Goal: Task Accomplishment & Management: Manage account settings

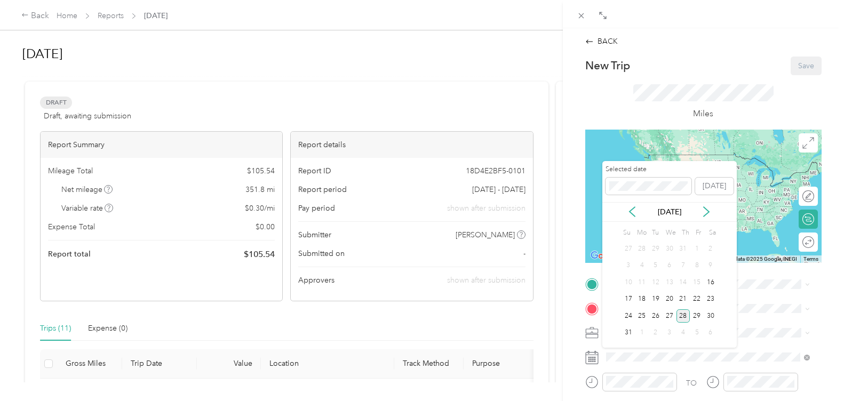
click at [684, 312] on div "28" at bounding box center [683, 315] width 14 height 13
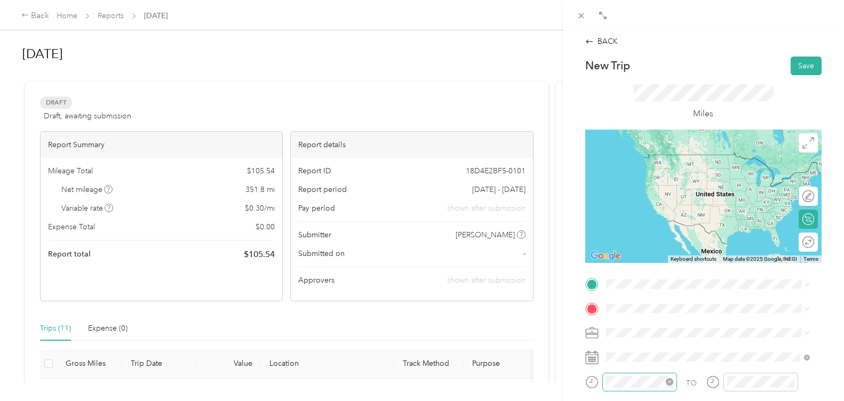
click at [638, 384] on div at bounding box center [639, 382] width 75 height 19
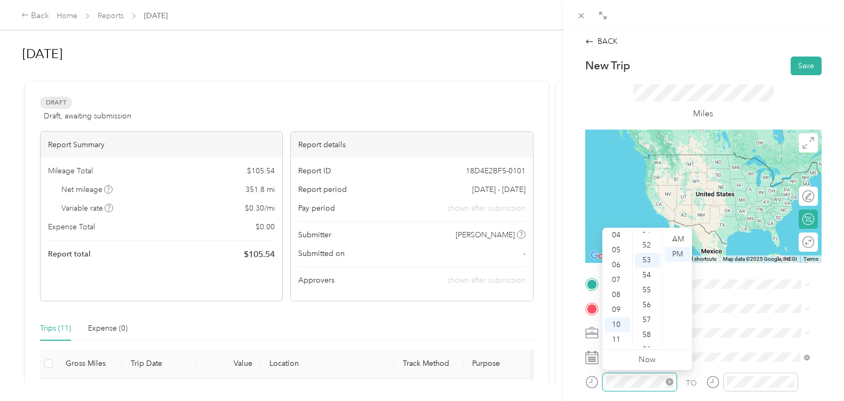
scroll to position [781, 0]
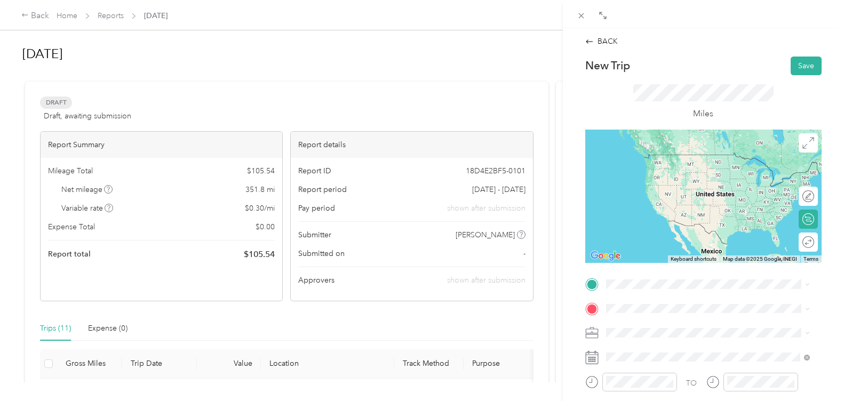
click at [716, 294] on div "TO Add photo" at bounding box center [703, 405] width 236 height 258
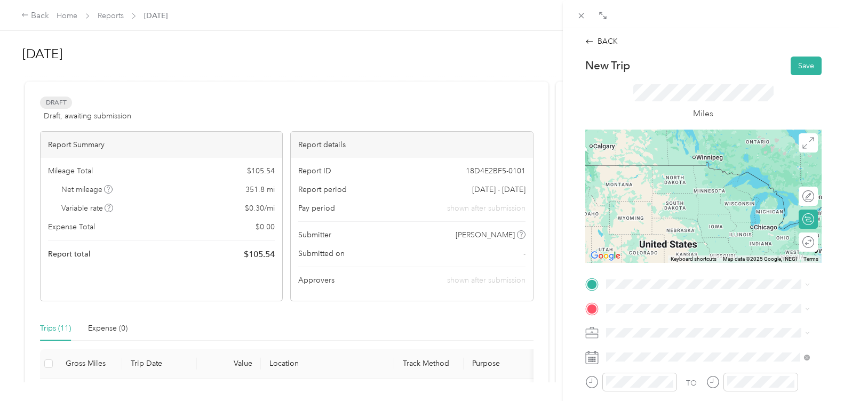
click at [167, 17] on div "BACK New Trip Save This trip cannot be edited because it is either under review…" at bounding box center [422, 200] width 844 height 401
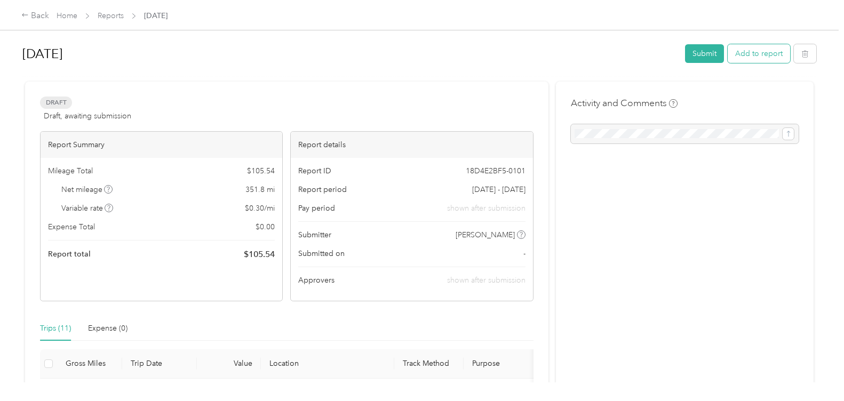
click at [742, 60] on button "Add to report" at bounding box center [758, 53] width 62 height 19
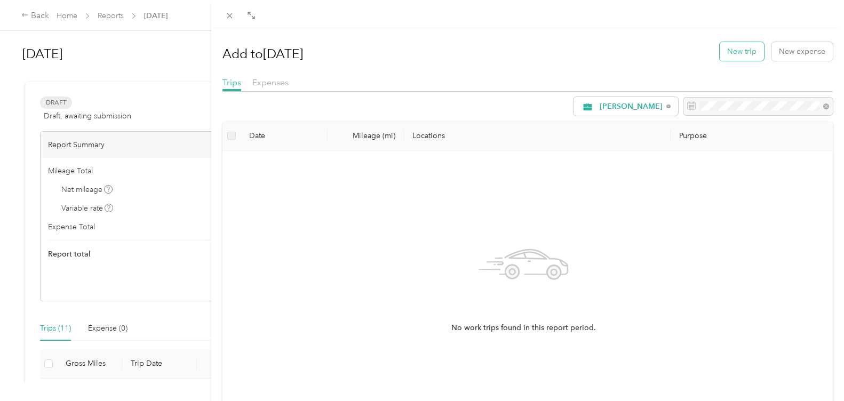
click at [737, 53] on button "New trip" at bounding box center [741, 51] width 44 height 19
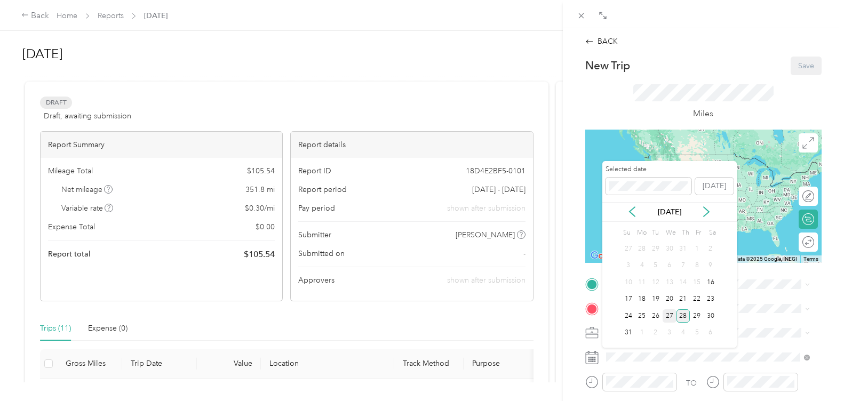
click at [669, 317] on div "27" at bounding box center [669, 315] width 14 height 13
click at [654, 314] on div "26" at bounding box center [655, 315] width 14 height 13
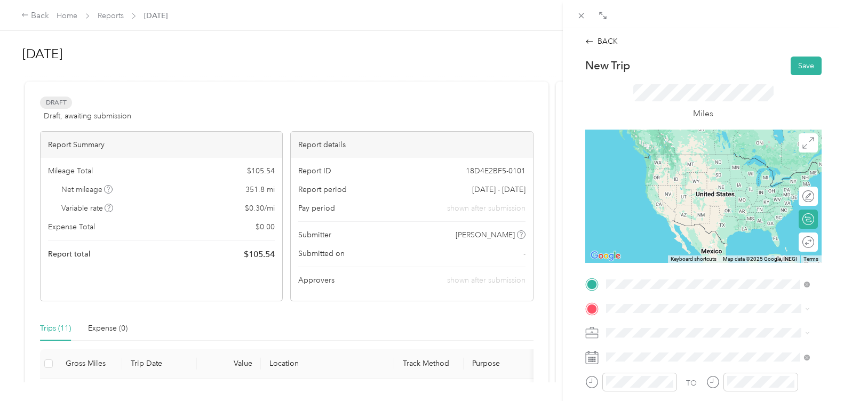
click at [693, 253] on span "[STREET_ADDRESS]" at bounding box center [659, 248] width 68 height 9
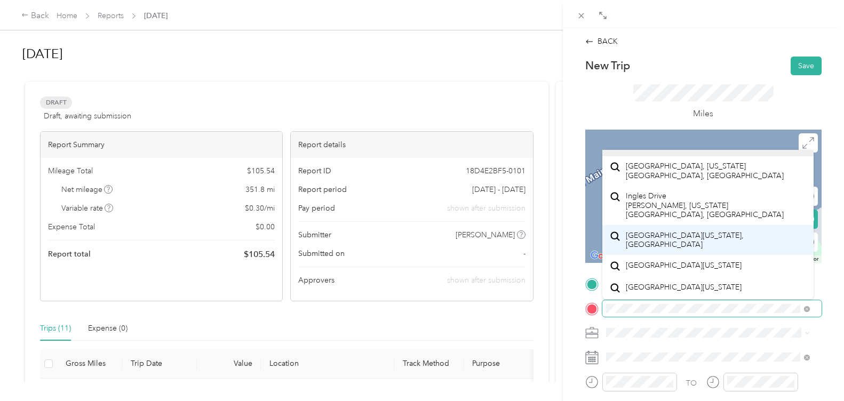
scroll to position [515, 0]
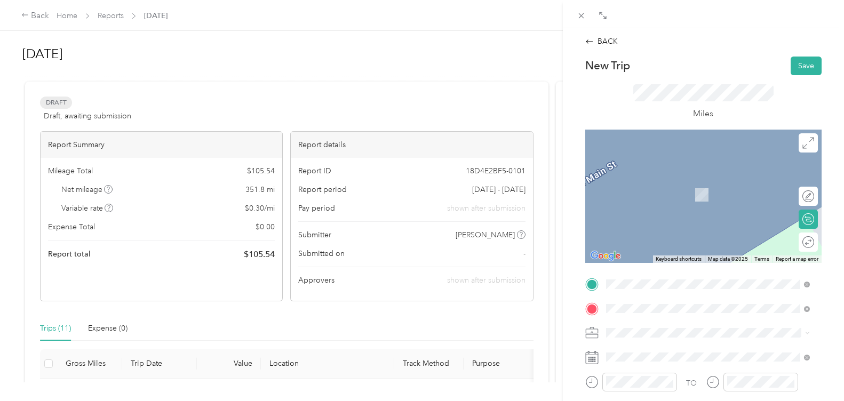
click at [690, 195] on span "[STREET_ADDRESS]" at bounding box center [659, 198] width 68 height 9
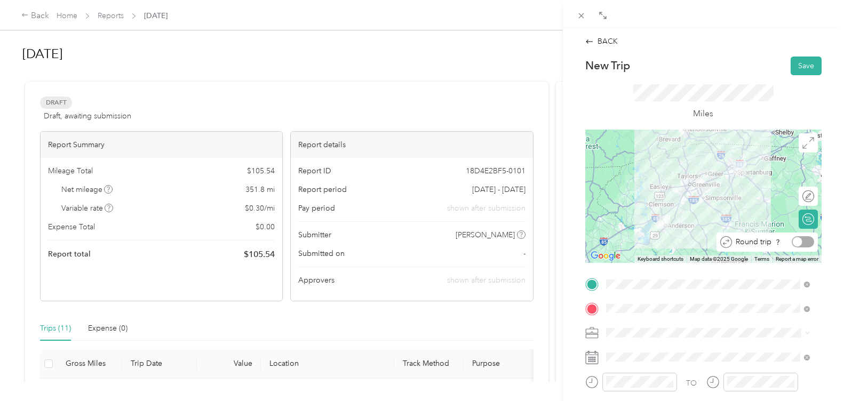
click at [799, 242] on div at bounding box center [802, 241] width 22 height 11
click at [632, 370] on div "TO Add photo" at bounding box center [703, 405] width 236 height 258
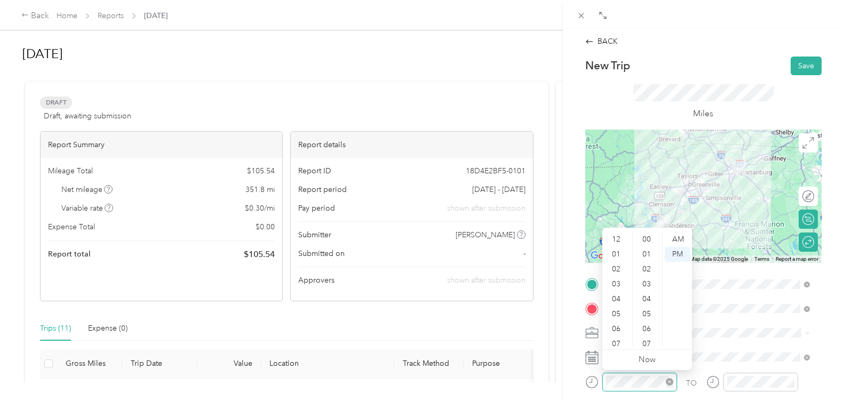
scroll to position [64, 0]
click at [615, 312] on div "09" at bounding box center [617, 309] width 26 height 15
click at [647, 265] on div "30" at bounding box center [648, 271] width 26 height 15
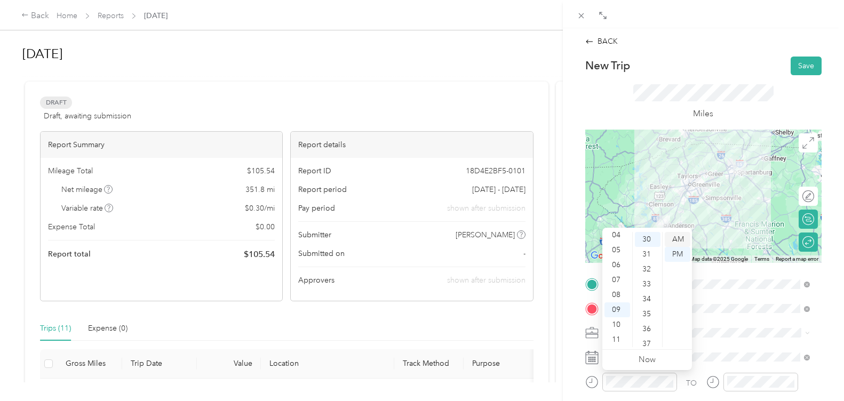
click at [677, 239] on div "AM" at bounding box center [677, 239] width 26 height 15
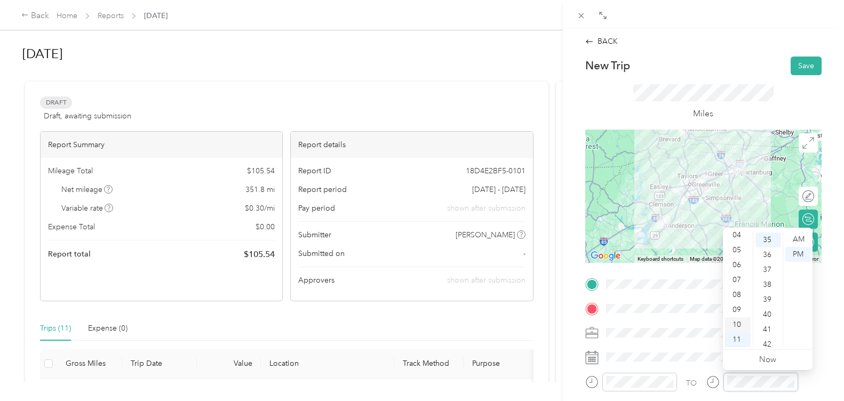
scroll to position [523, 0]
click at [736, 335] on div "11" at bounding box center [738, 339] width 26 height 15
click at [733, 240] on div "12" at bounding box center [738, 239] width 26 height 15
click at [763, 237] on div "00" at bounding box center [768, 239] width 26 height 15
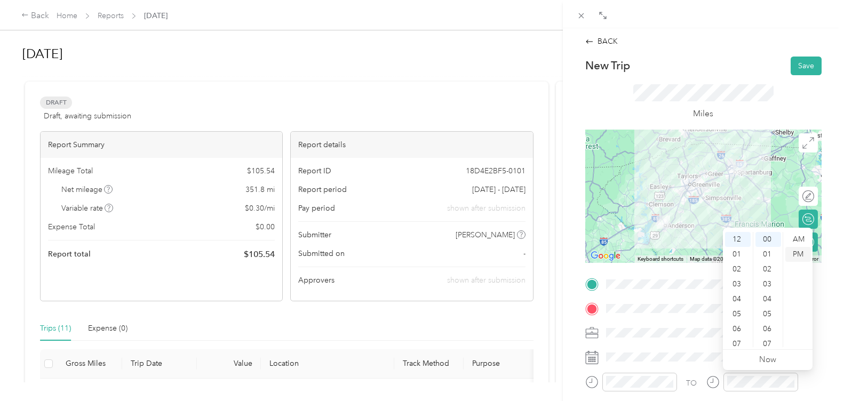
click at [806, 255] on div "PM" at bounding box center [798, 254] width 26 height 15
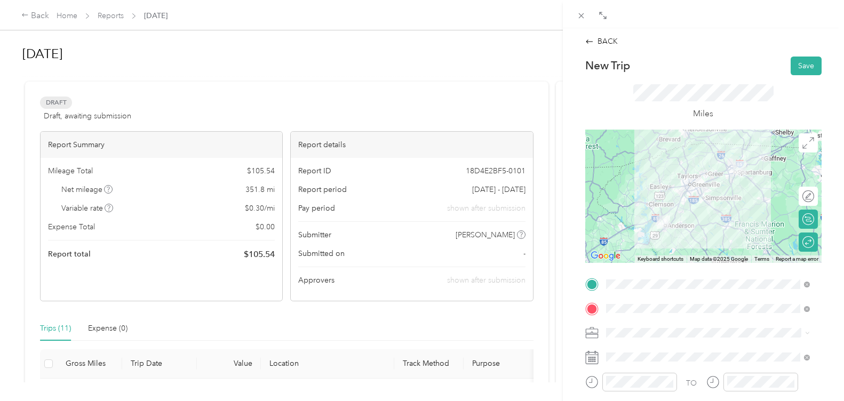
click at [824, 157] on form "New Trip Save This trip cannot be edited because it is either under review, app…" at bounding box center [703, 295] width 259 height 477
click at [790, 71] on button "Save" at bounding box center [805, 66] width 31 height 19
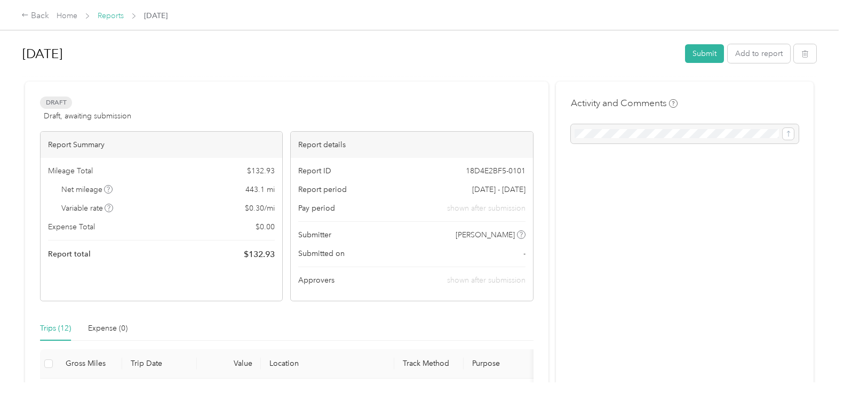
click at [116, 13] on link "Reports" at bounding box center [111, 15] width 26 height 9
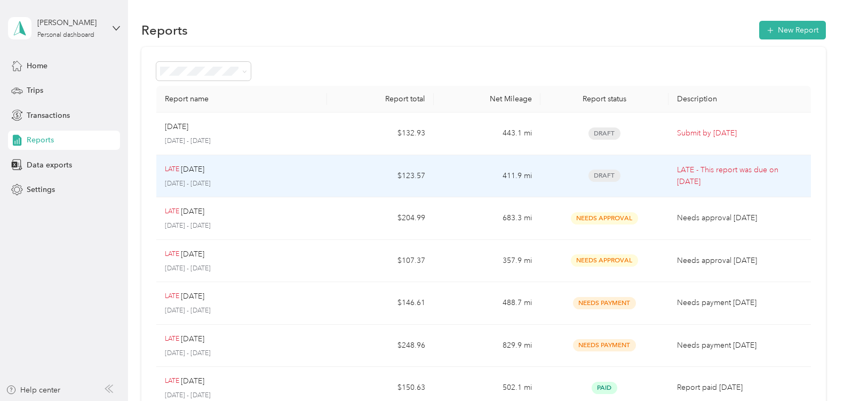
click at [344, 181] on td "$123.57" at bounding box center [380, 176] width 107 height 43
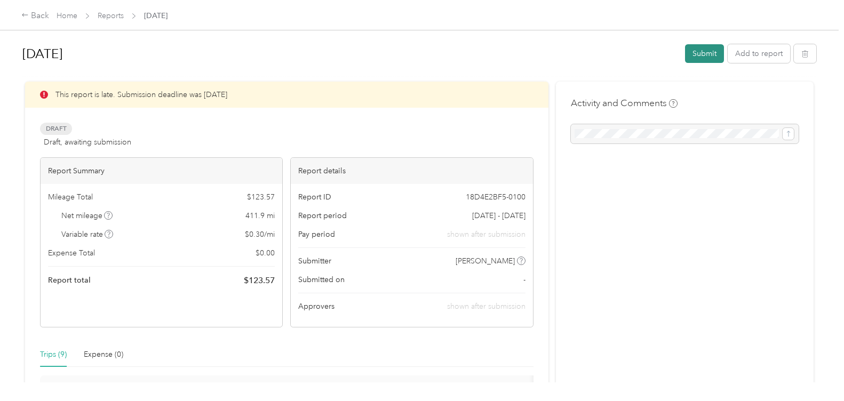
click at [710, 59] on button "Submit" at bounding box center [704, 53] width 39 height 19
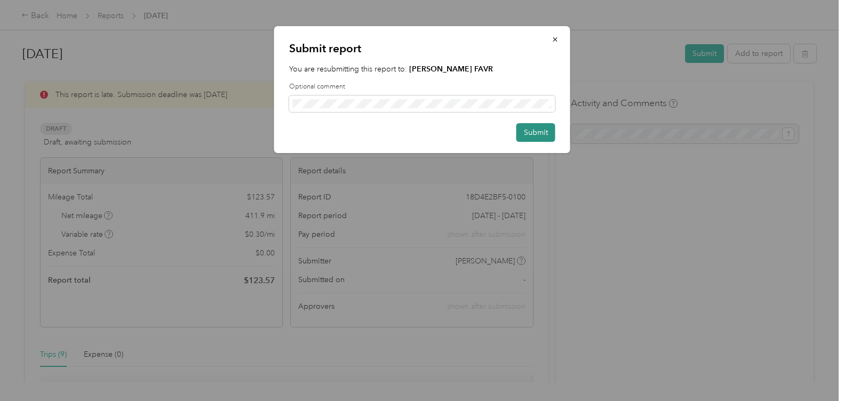
click at [538, 134] on button "Submit" at bounding box center [535, 132] width 39 height 19
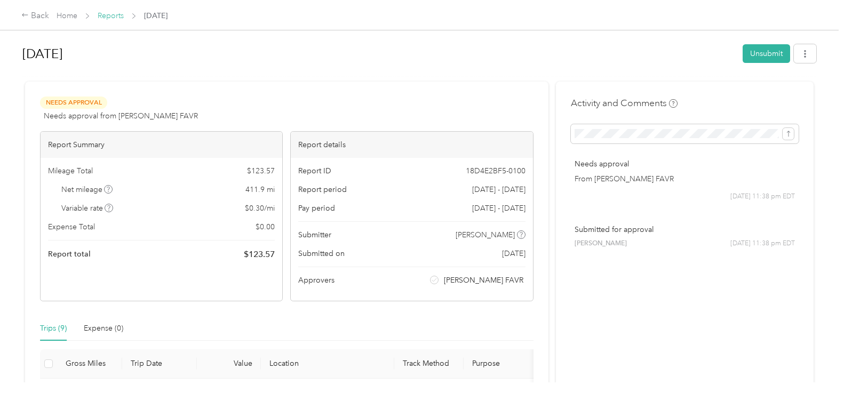
click at [114, 17] on link "Reports" at bounding box center [111, 15] width 26 height 9
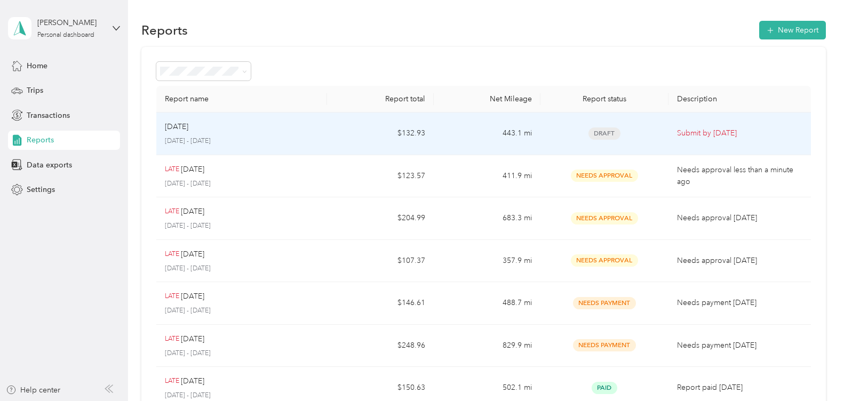
click at [541, 139] on td "Draft" at bounding box center [604, 134] width 128 height 43
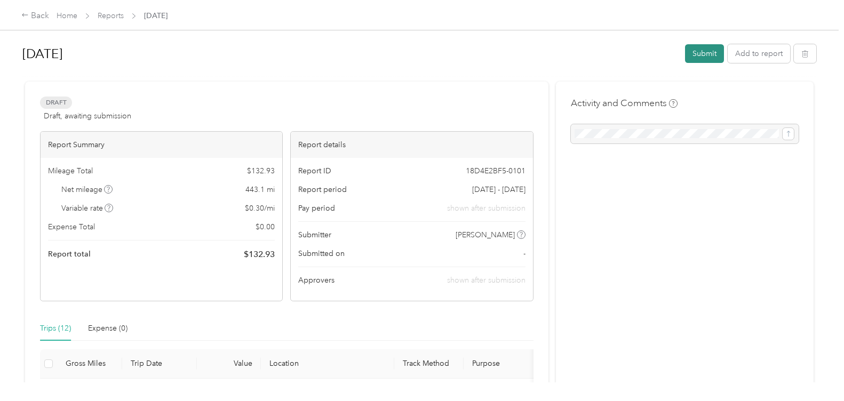
click at [702, 51] on button "Submit" at bounding box center [704, 53] width 39 height 19
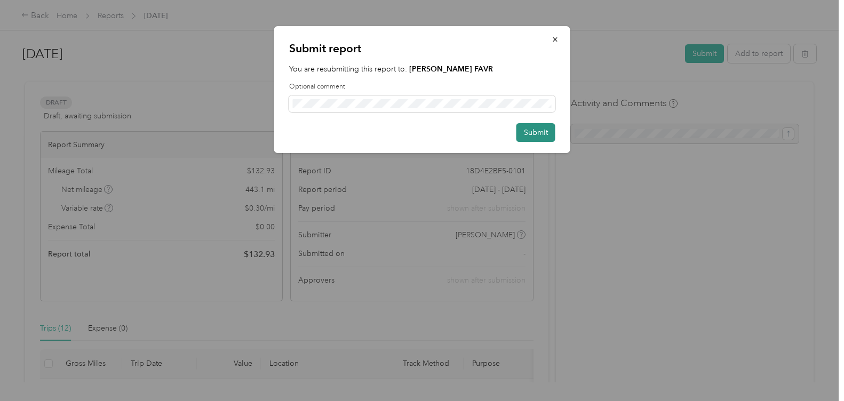
click at [530, 133] on button "Submit" at bounding box center [535, 132] width 39 height 19
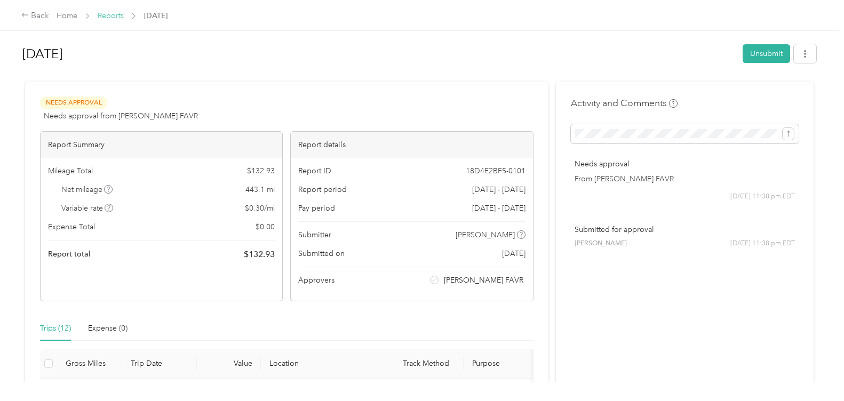
click at [121, 13] on link "Reports" at bounding box center [111, 15] width 26 height 9
